Goal: Task Accomplishment & Management: Use online tool/utility

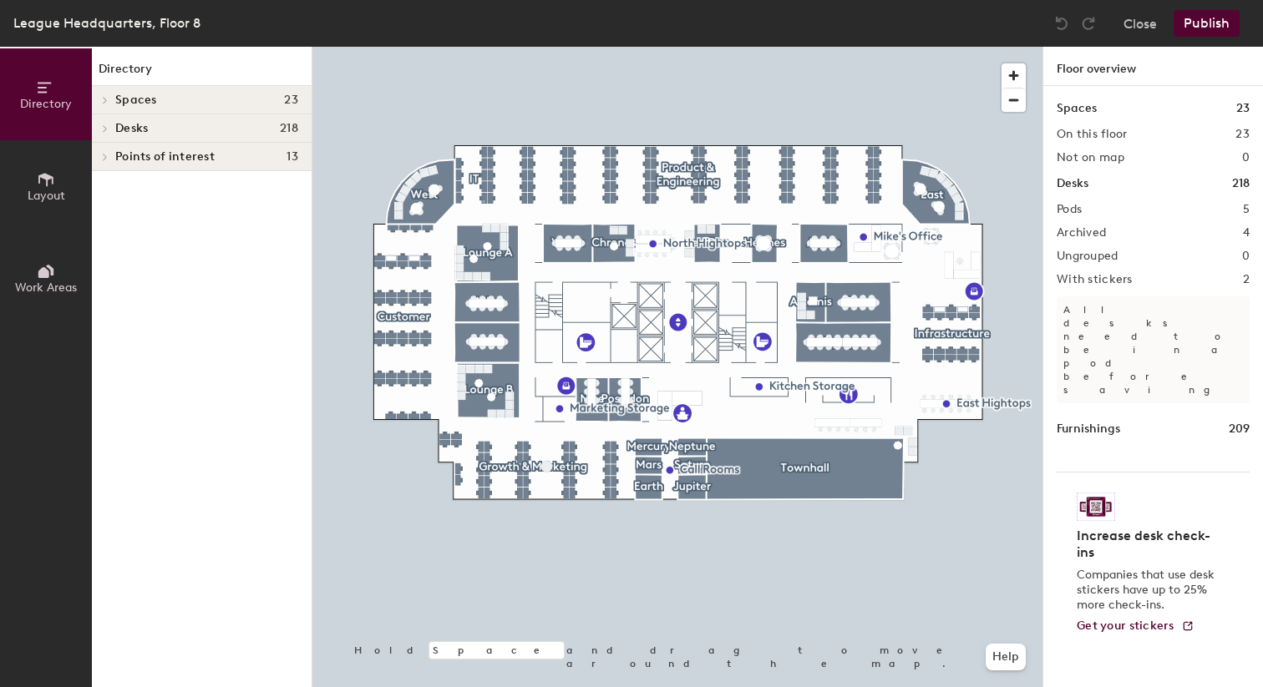
click at [219, 133] on h4 "Desks 218" at bounding box center [206, 128] width 183 height 13
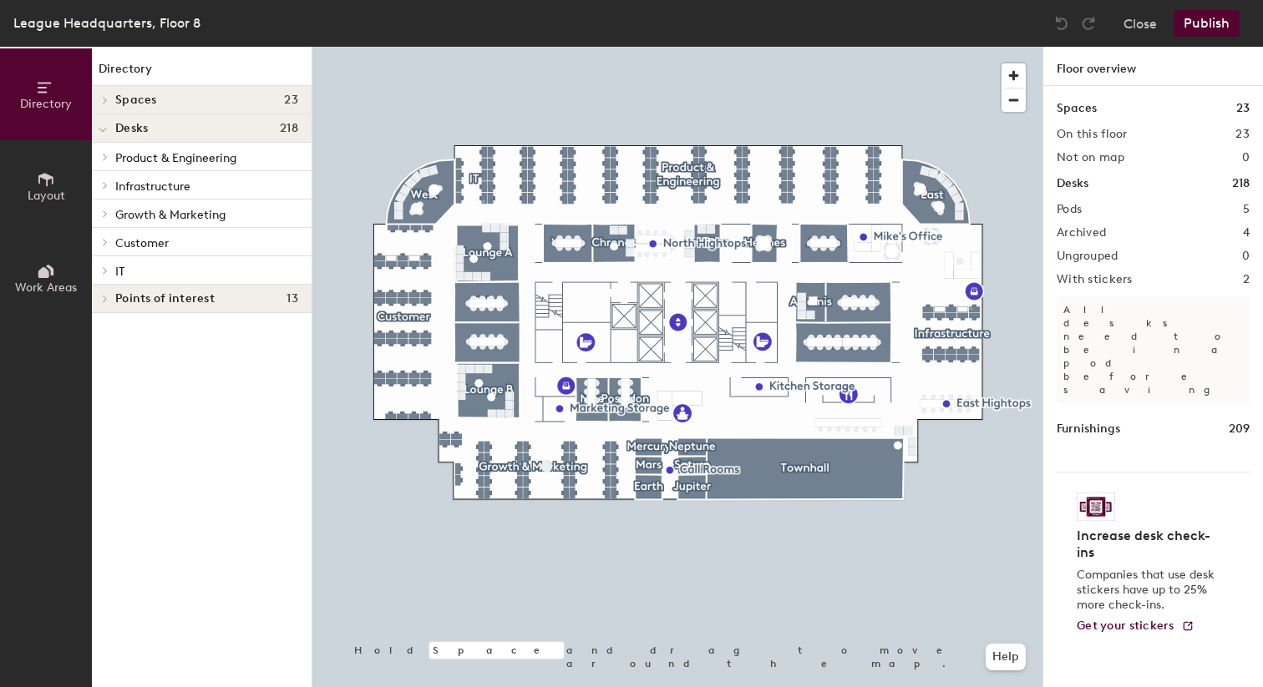
click at [197, 215] on span "Growth & Marketing" at bounding box center [170, 215] width 110 height 14
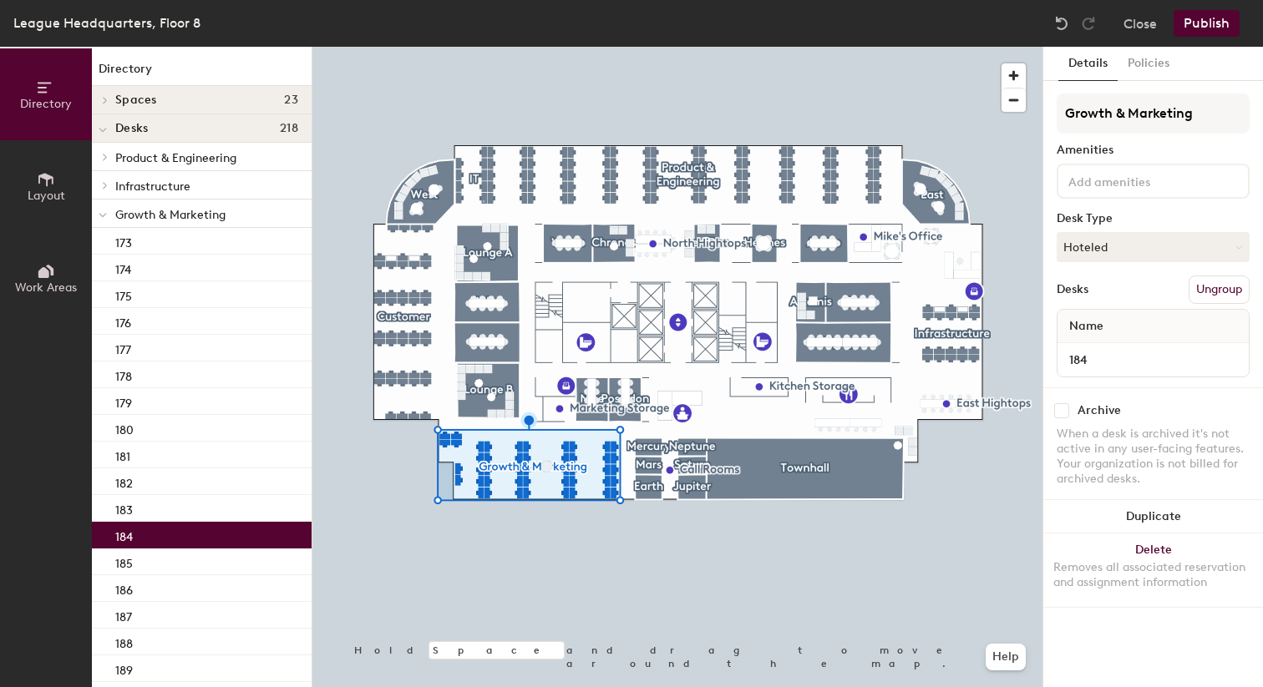
click at [122, 538] on p "184" at bounding box center [124, 534] width 18 height 19
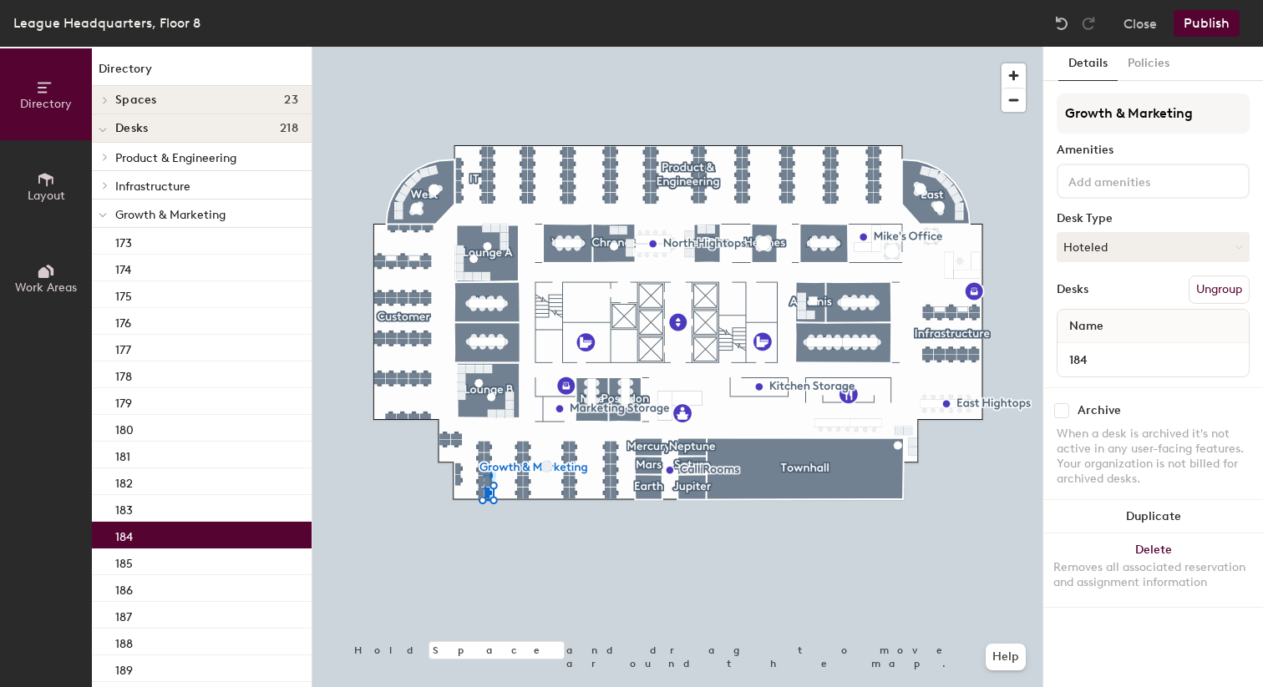
click at [122, 538] on p "184" at bounding box center [124, 534] width 18 height 19
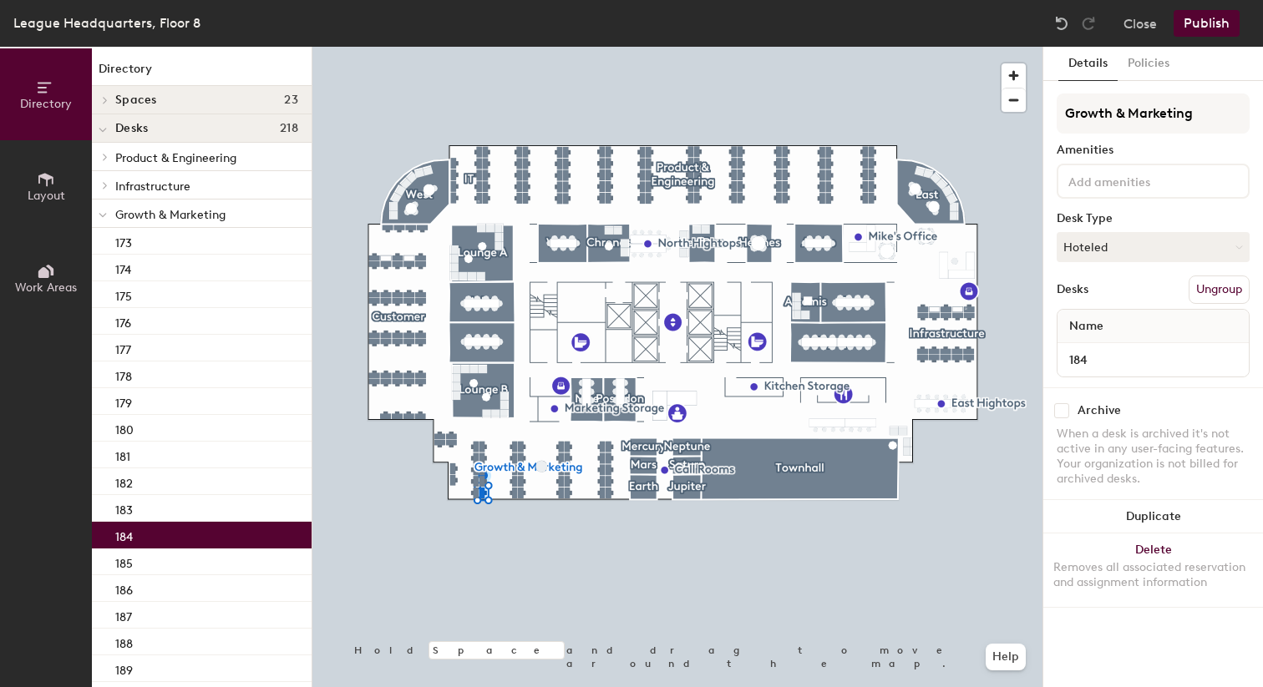
click at [1113, 328] on div "Name" at bounding box center [1152, 326] width 191 height 33
click at [1107, 256] on button "Hoteled" at bounding box center [1153, 247] width 193 height 30
click at [1107, 300] on div "Assigned" at bounding box center [1140, 298] width 167 height 25
click at [1103, 332] on span "Name" at bounding box center [1086, 327] width 51 height 30
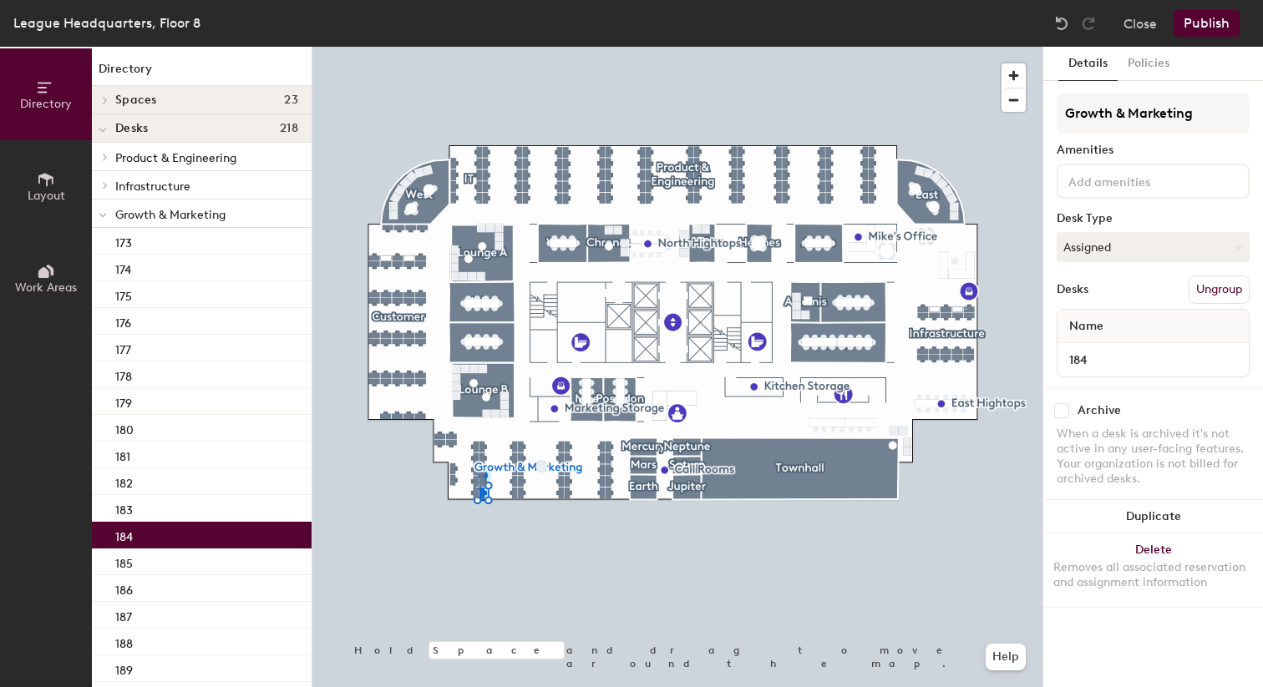
click at [1103, 332] on span "Name" at bounding box center [1086, 327] width 51 height 30
click at [1142, 332] on div "Name" at bounding box center [1152, 326] width 191 height 33
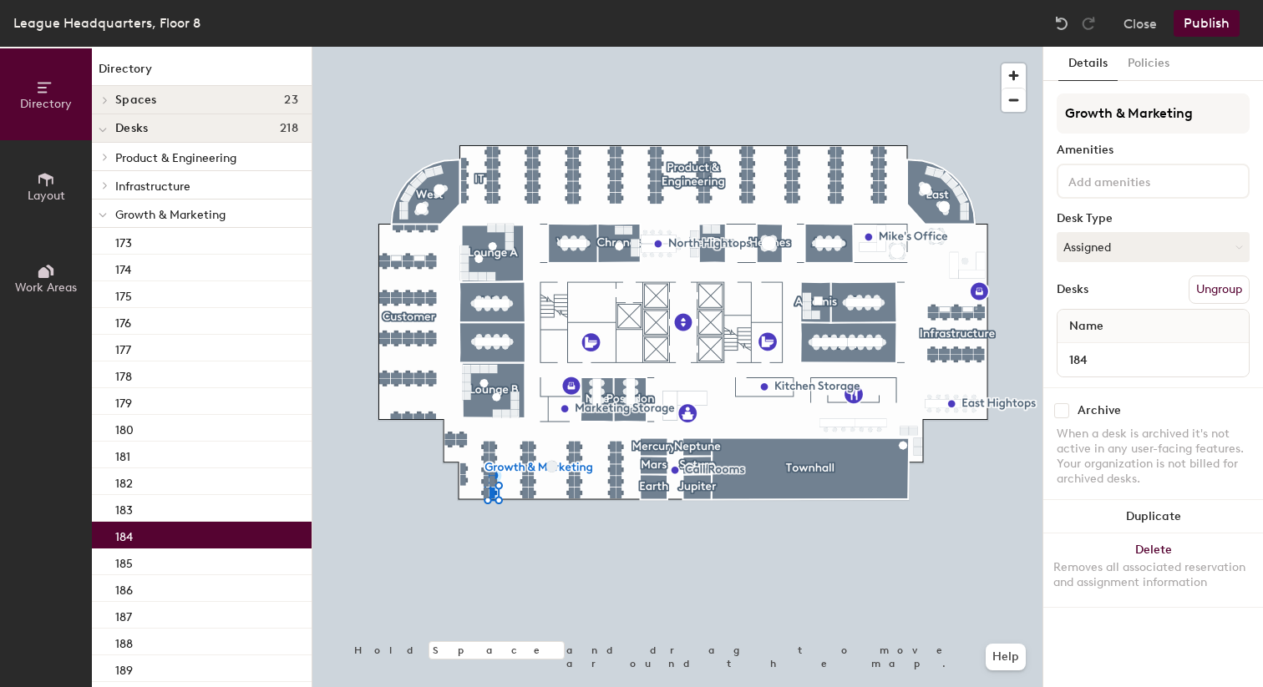
click at [1219, 31] on button "Publish" at bounding box center [1207, 23] width 66 height 27
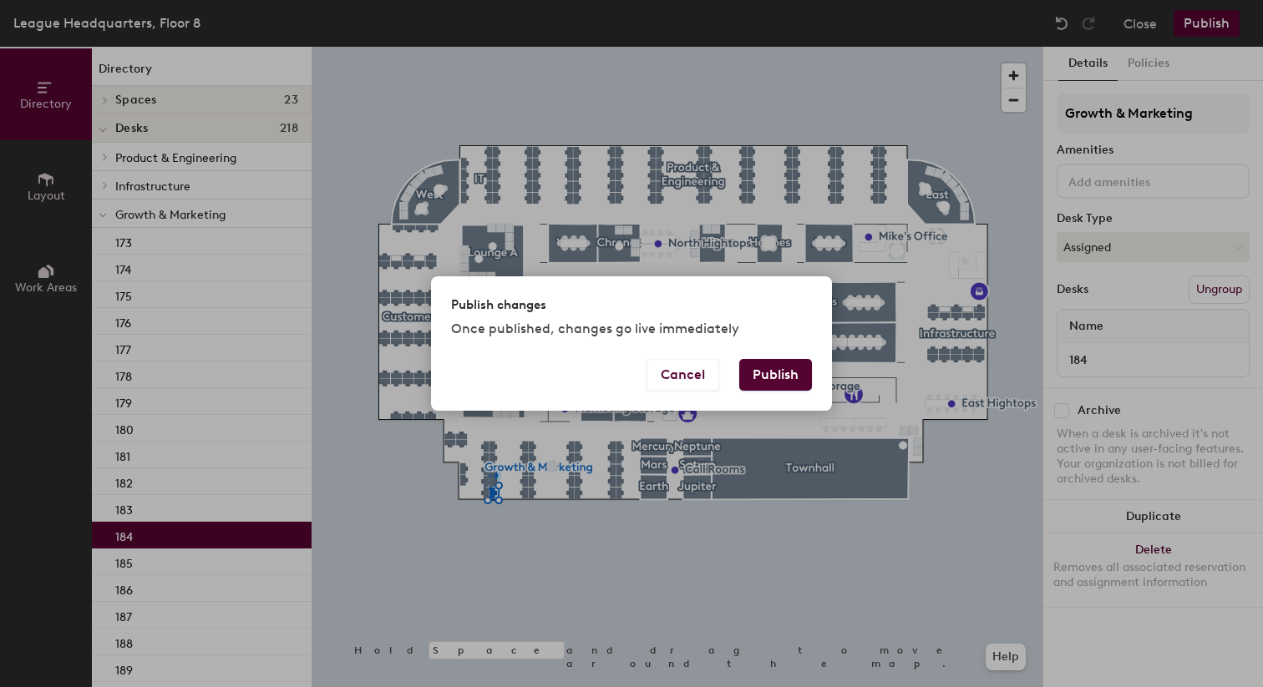
click at [793, 386] on button "Publish" at bounding box center [775, 375] width 73 height 32
